Goal: Find specific page/section: Find specific page/section

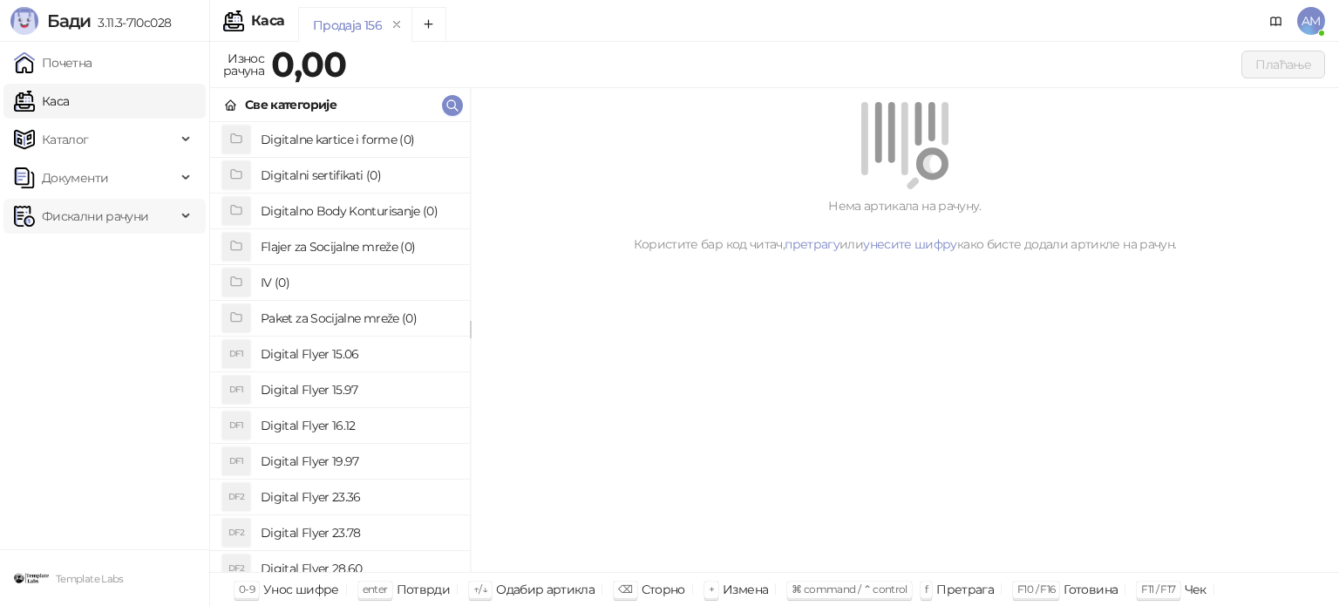
click at [100, 218] on span "Фискални рачуни" at bounding box center [95, 216] width 106 height 35
click at [113, 283] on link "По данима" at bounding box center [67, 292] width 92 height 35
